Goal: Task Accomplishment & Management: Complete application form

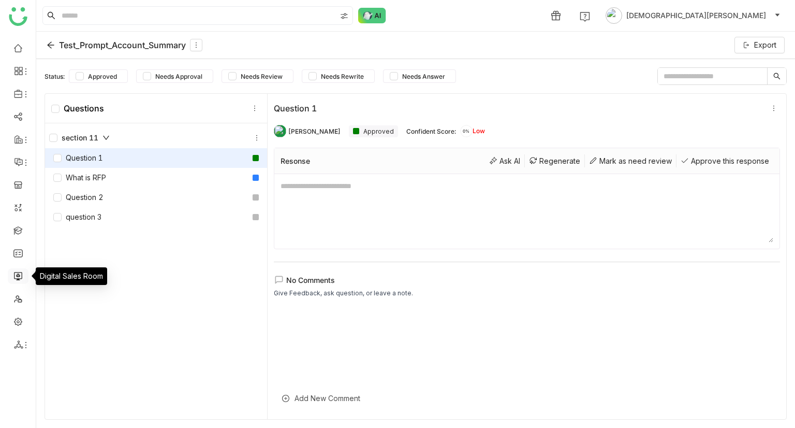
click at [17, 280] on link at bounding box center [17, 275] width 9 height 9
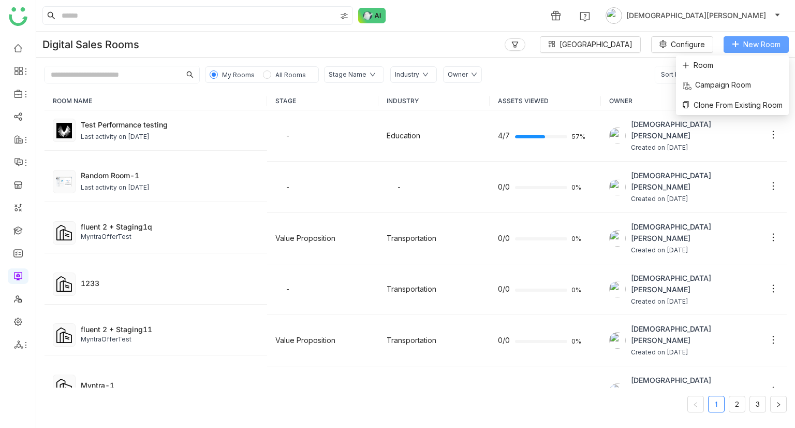
click at [766, 43] on span "New Room" at bounding box center [762, 44] width 37 height 11
click at [746, 67] on li "Room" at bounding box center [732, 65] width 113 height 20
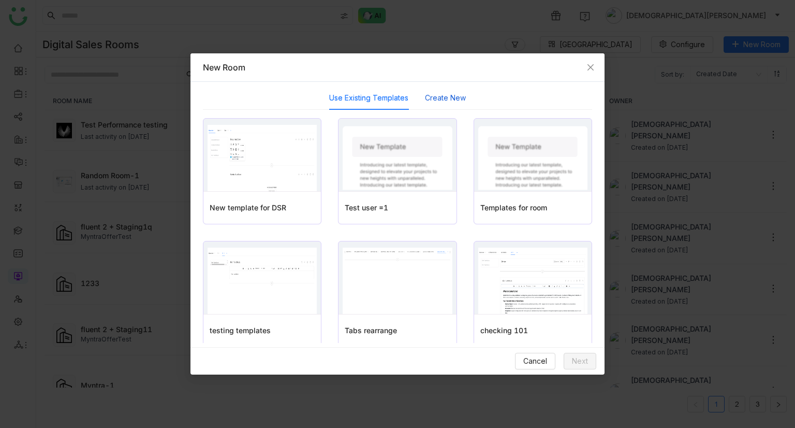
click at [433, 100] on button "Create New" at bounding box center [445, 97] width 41 height 11
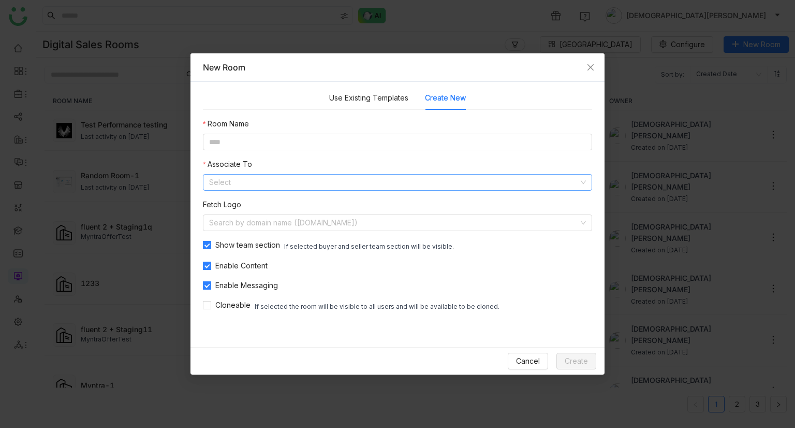
click at [300, 175] on input at bounding box center [394, 182] width 370 height 16
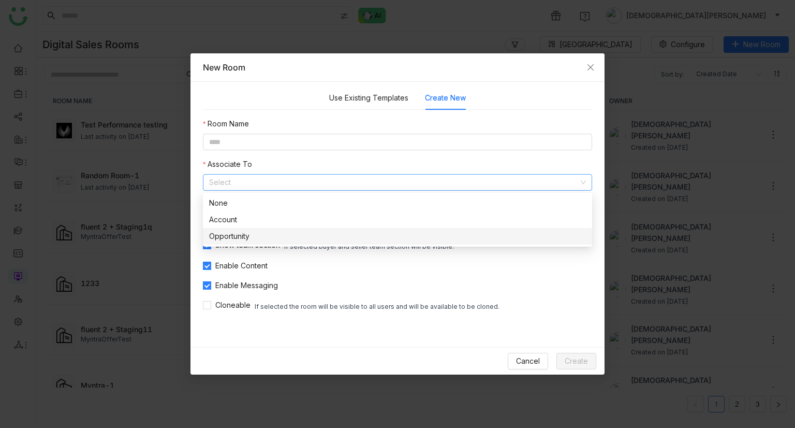
click at [240, 233] on div "Opportunity" at bounding box center [397, 235] width 377 height 11
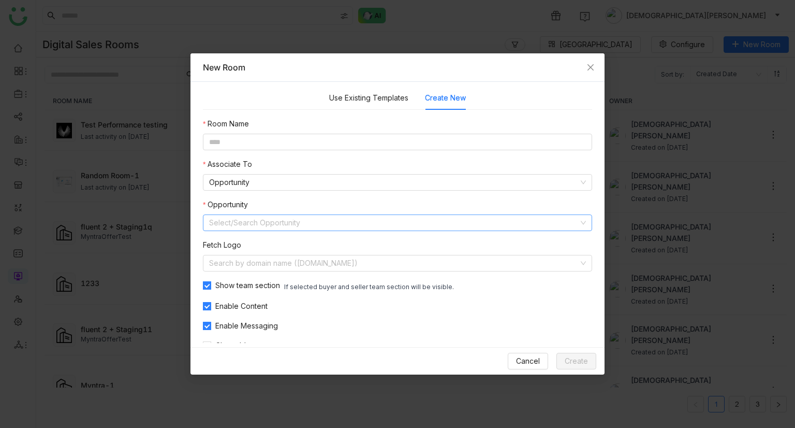
click at [269, 225] on input at bounding box center [394, 223] width 370 height 16
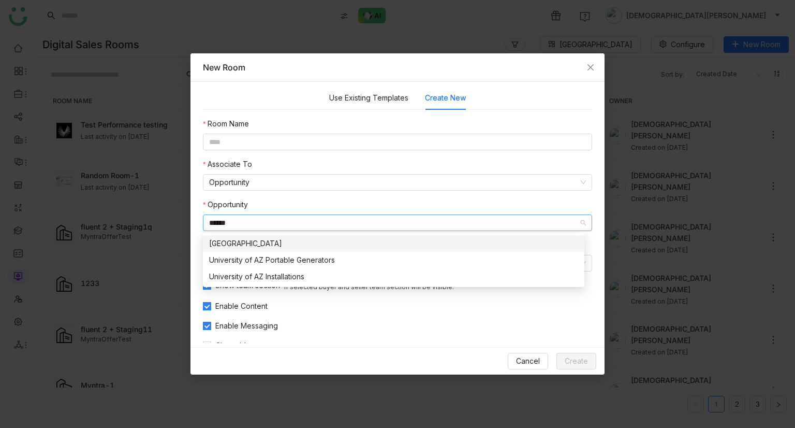
type input "******"
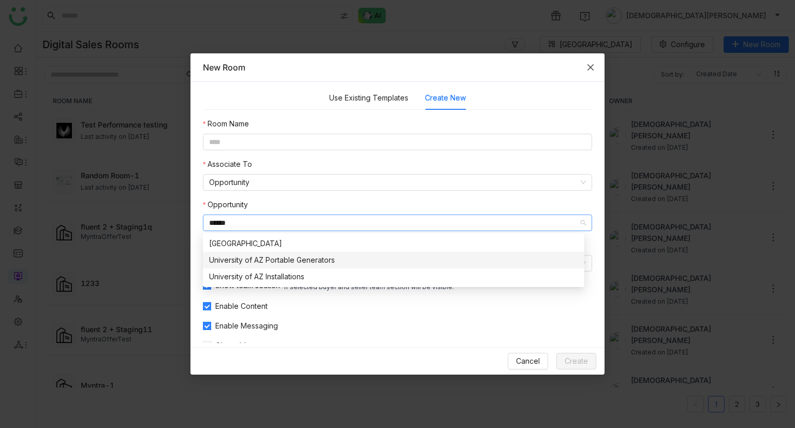
click at [594, 65] on icon "Close" at bounding box center [591, 67] width 8 height 8
